Goal: Transaction & Acquisition: Obtain resource

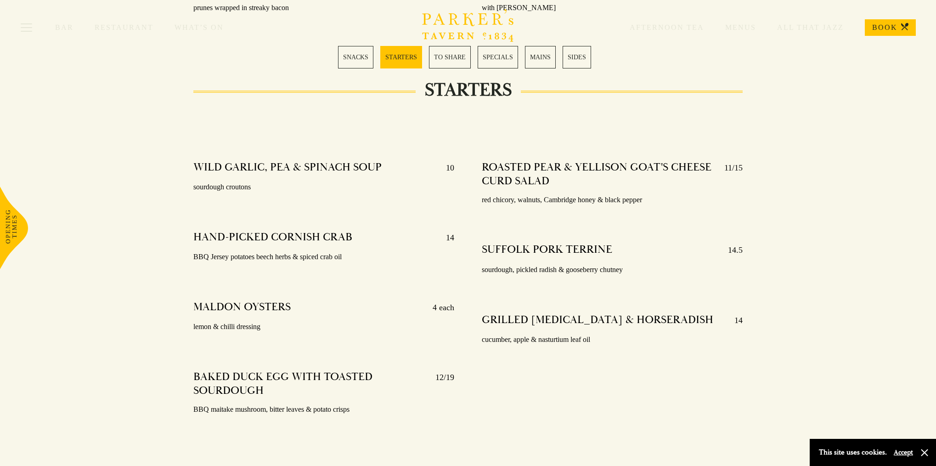
scroll to position [591, 0]
click at [444, 58] on link "TO SHARE" at bounding box center [450, 57] width 42 height 22
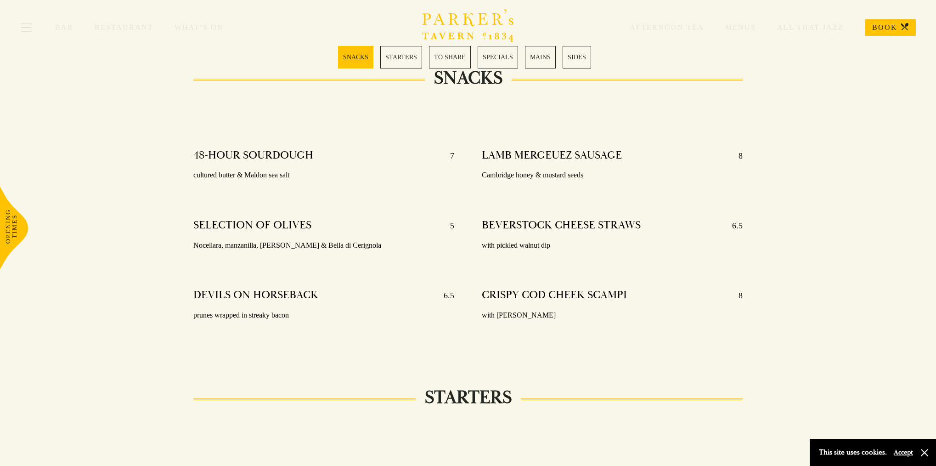
scroll to position [242, 0]
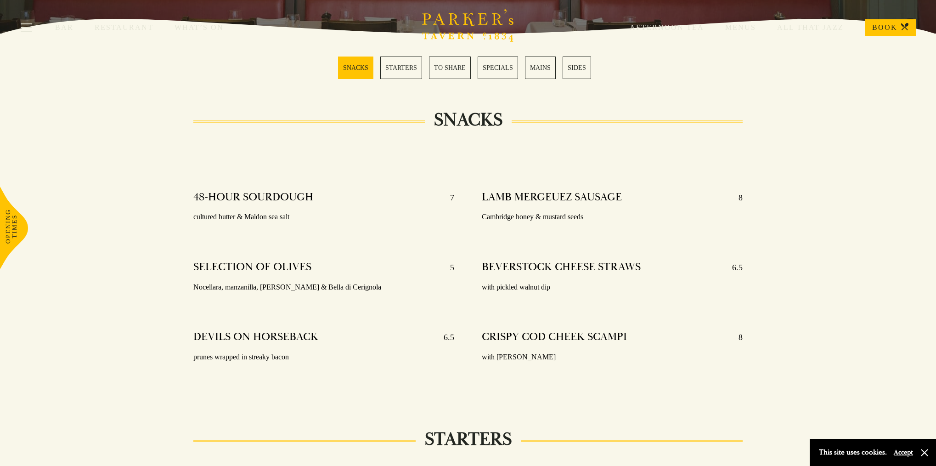
click at [400, 62] on link "STARTERS" at bounding box center [401, 67] width 42 height 22
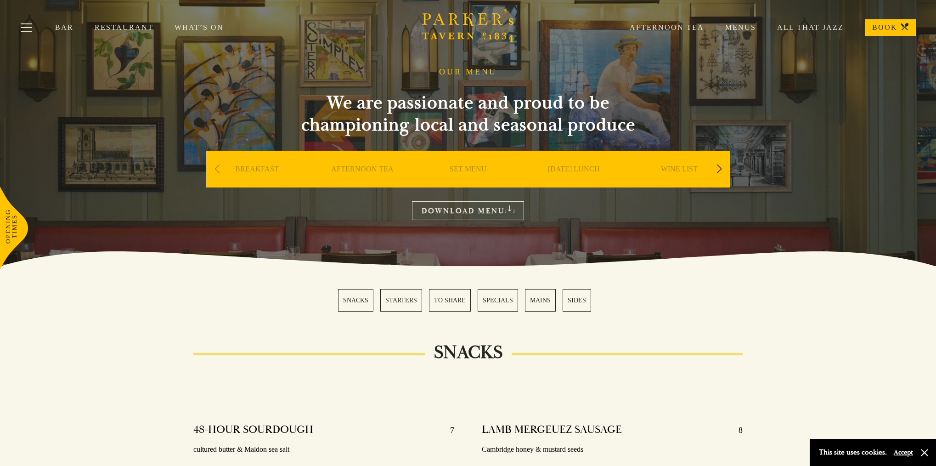
scroll to position [11, 0]
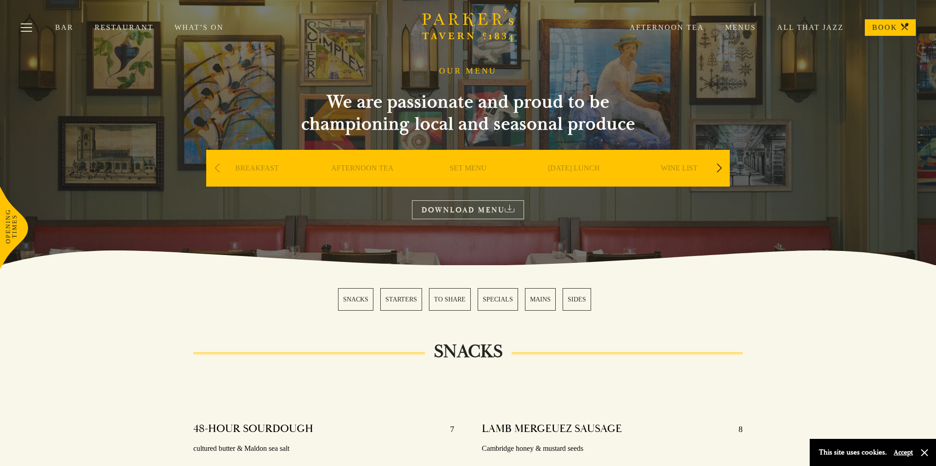
click at [747, 28] on link "Menus" at bounding box center [730, 27] width 52 height 9
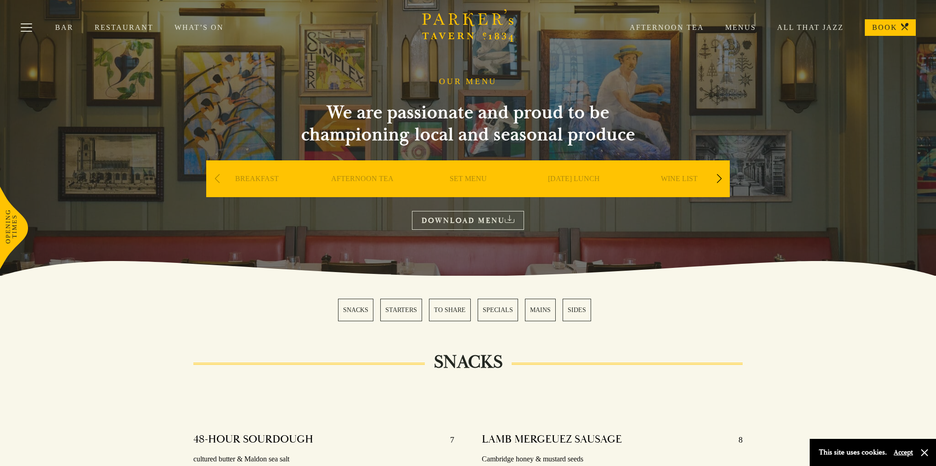
click at [494, 216] on link "DOWNLOAD MENU" at bounding box center [468, 220] width 112 height 19
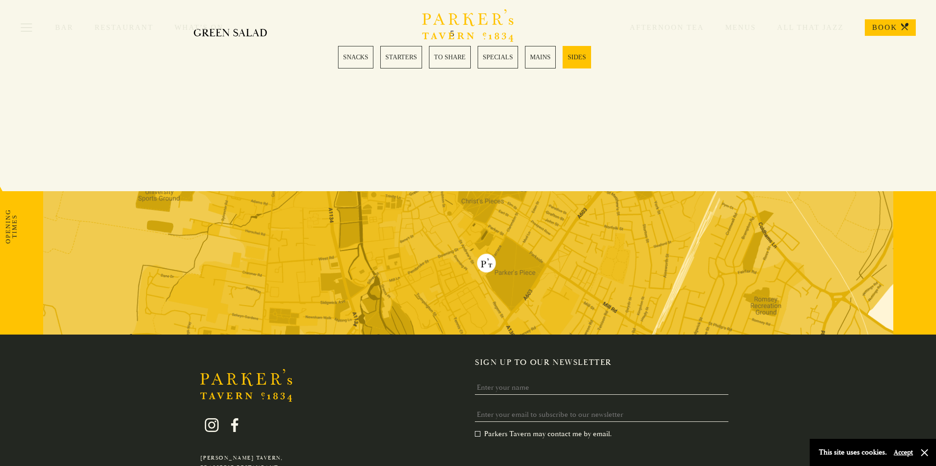
scroll to position [2389, 0]
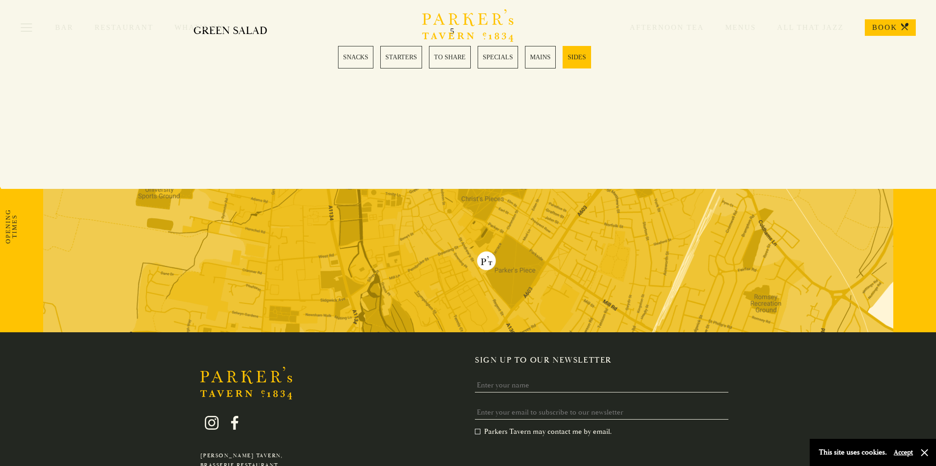
click at [899, 453] on button "Accept" at bounding box center [902, 452] width 19 height 9
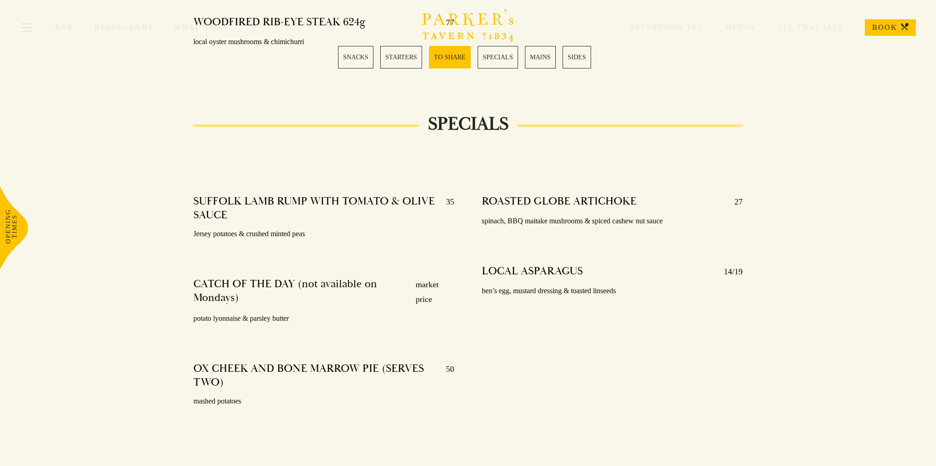
scroll to position [1232, 0]
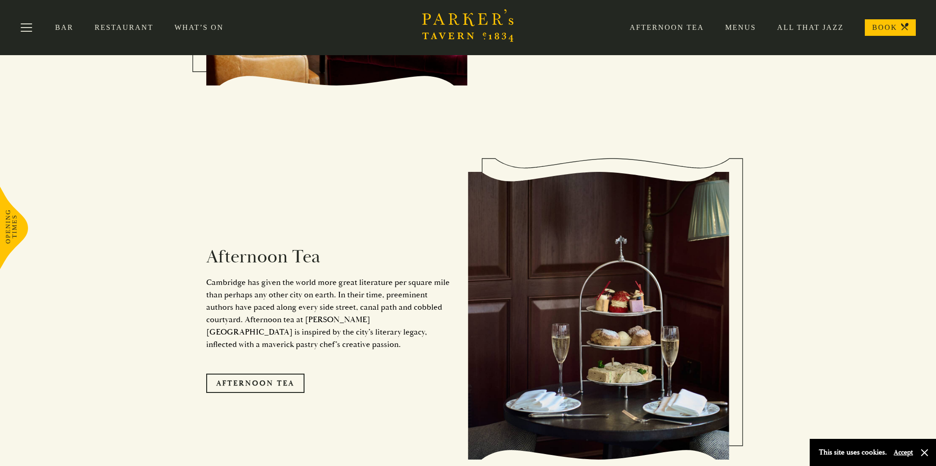
scroll to position [1413, 0]
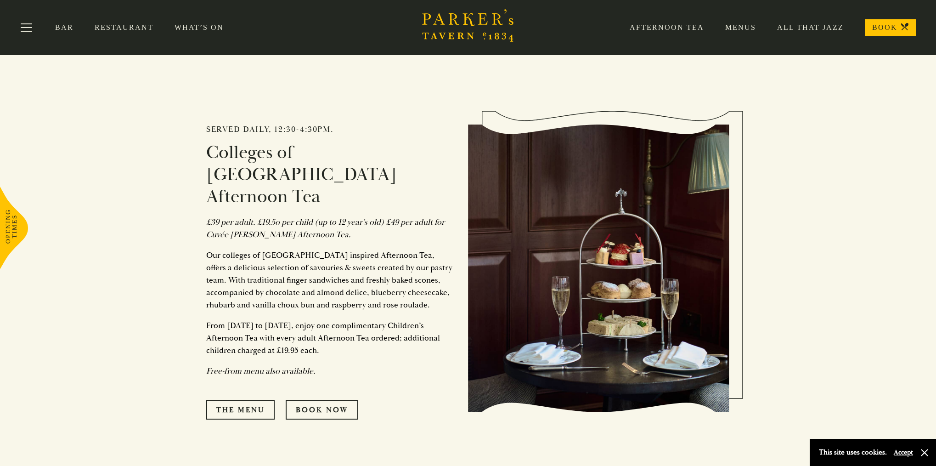
scroll to position [426, 0]
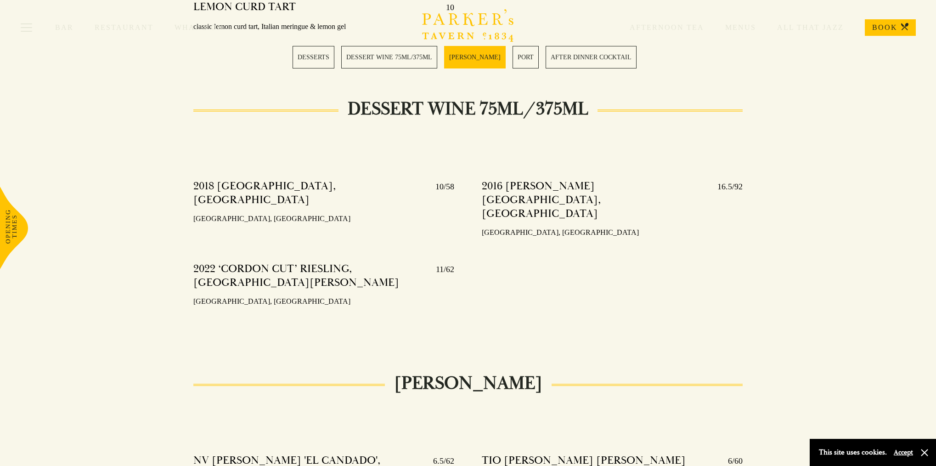
scroll to position [651, 0]
